Goal: Find specific page/section: Find specific page/section

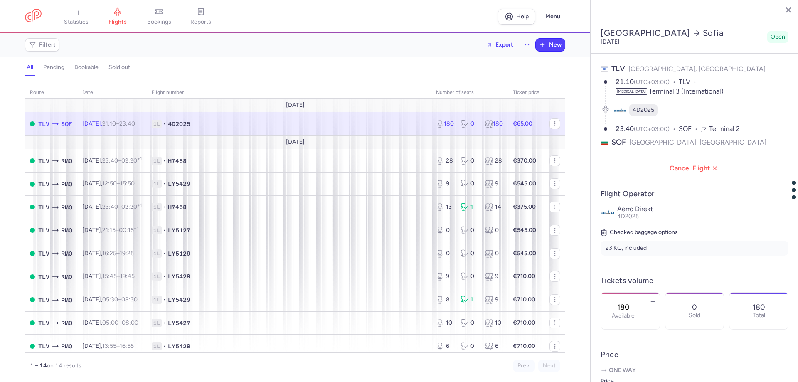
select select "hours"
click at [198, 24] on span "reports" at bounding box center [200, 21] width 21 height 7
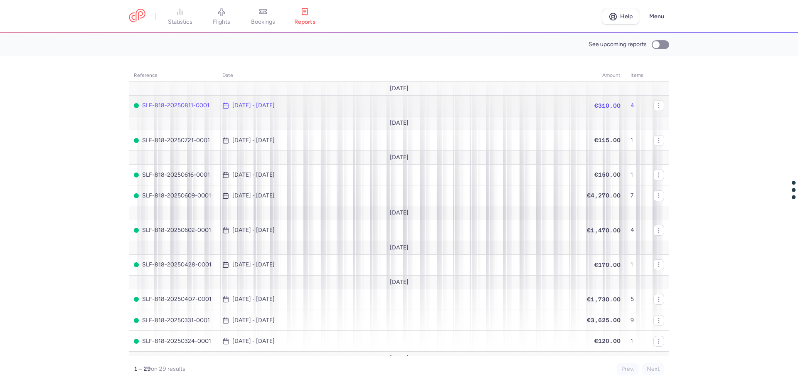
click at [452, 103] on span "[DATE] - [DATE]" at bounding box center [395, 105] width 347 height 7
